Goal: Information Seeking & Learning: Learn about a topic

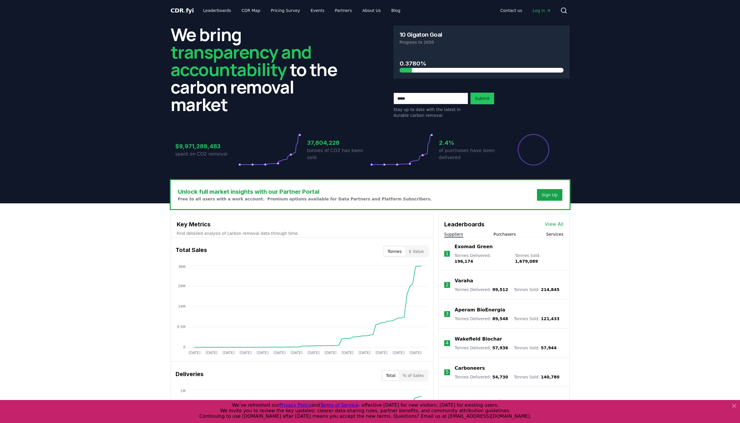
click at [511, 236] on button "Purchasers" at bounding box center [504, 235] width 22 height 6
click at [451, 232] on button "Suppliers" at bounding box center [453, 235] width 19 height 6
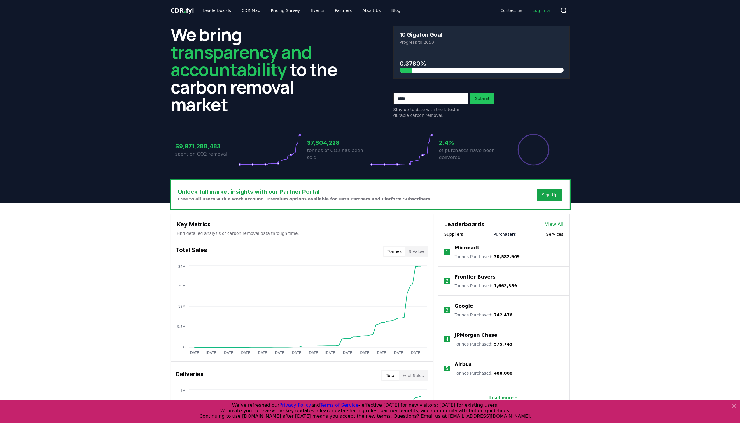
click at [499, 233] on button "Purchasers" at bounding box center [504, 235] width 22 height 6
click at [388, 10] on link "Blog" at bounding box center [396, 10] width 18 height 10
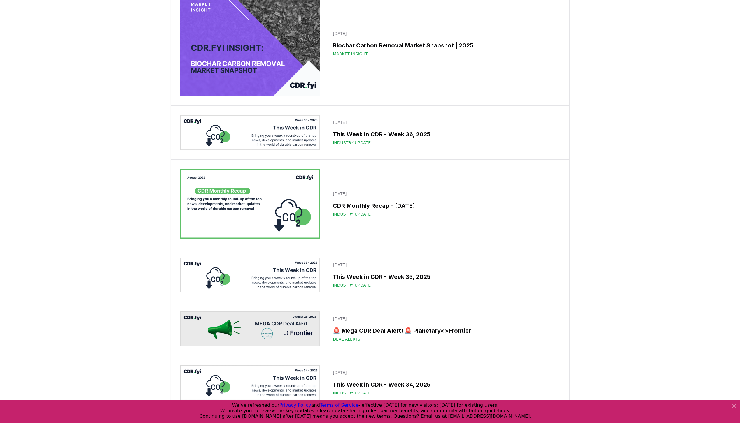
scroll to position [29, 0]
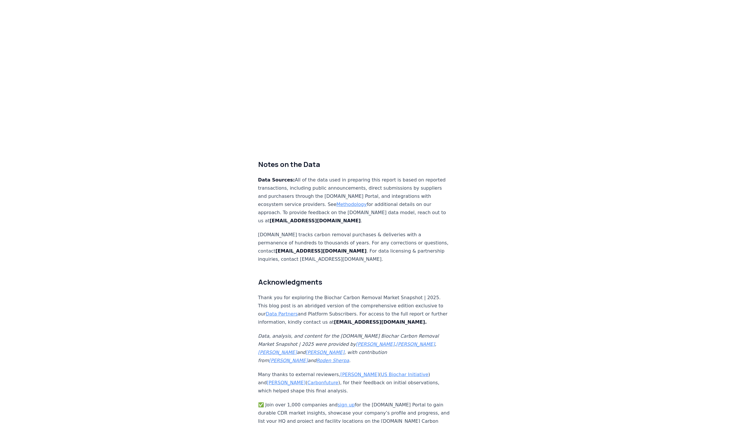
scroll to position [3674, 0]
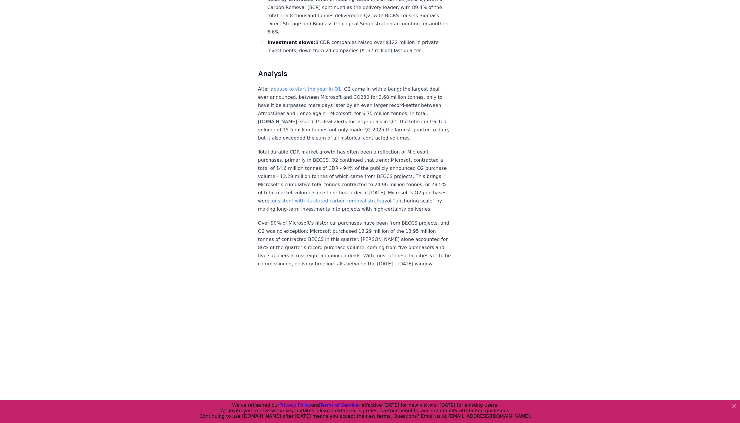
scroll to position [379, 0]
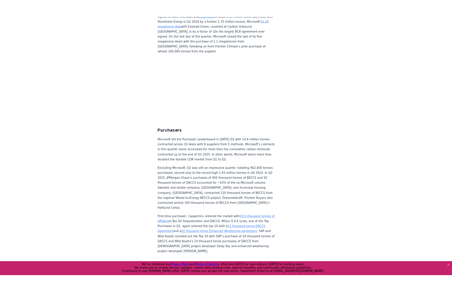
scroll to position [1312, 0]
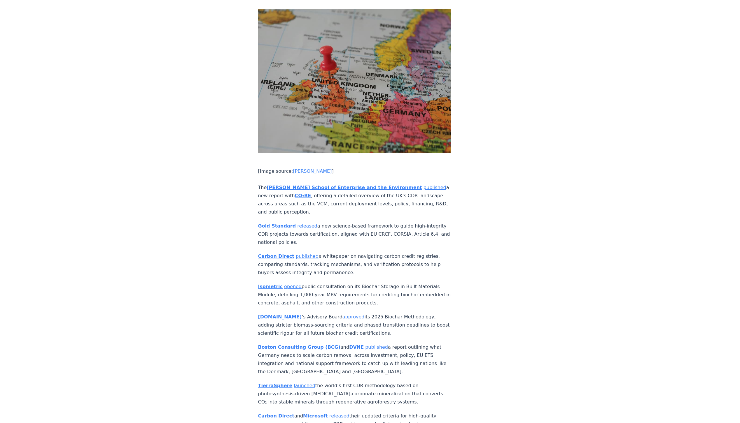
scroll to position [2333, 0]
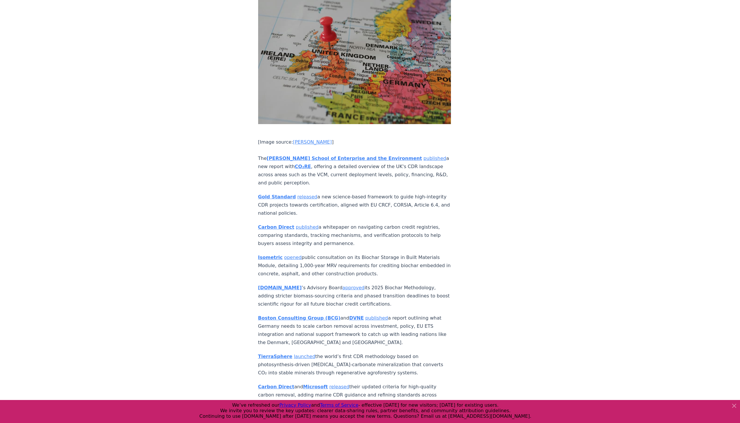
drag, startPoint x: 282, startPoint y: 160, endPoint x: 149, endPoint y: 172, distance: 133.5
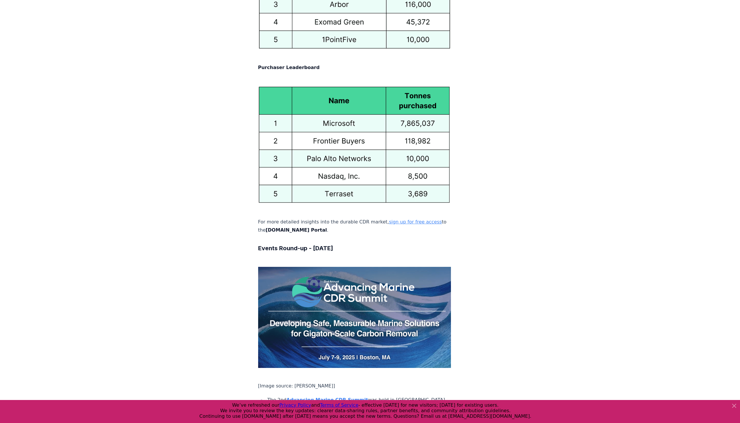
scroll to position [2799, 0]
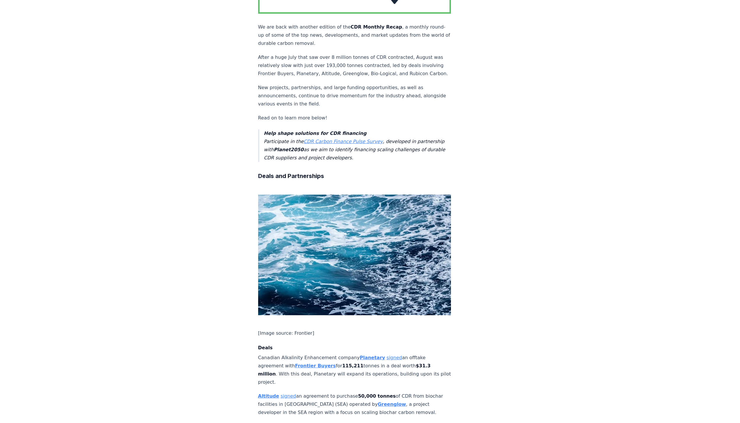
scroll to position [350, 0]
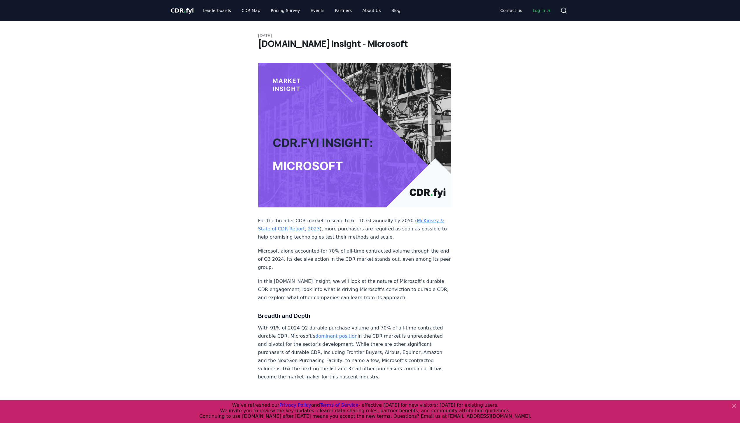
drag, startPoint x: 406, startPoint y: 204, endPoint x: 626, endPoint y: 240, distance: 222.9
